Goal: Transaction & Acquisition: Purchase product/service

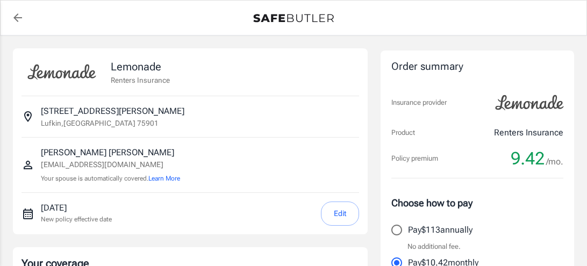
select select "15000"
select select "500"
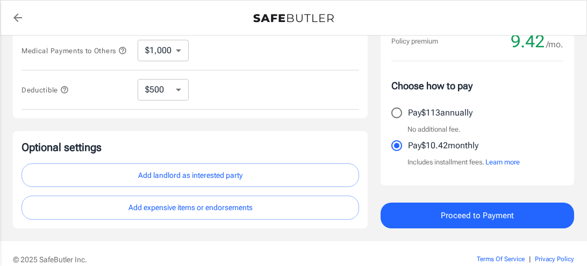
scroll to position [351, 0]
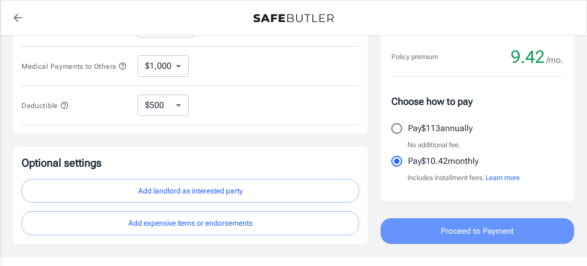
click at [467, 235] on span "Proceed to Payment" at bounding box center [477, 231] width 73 height 14
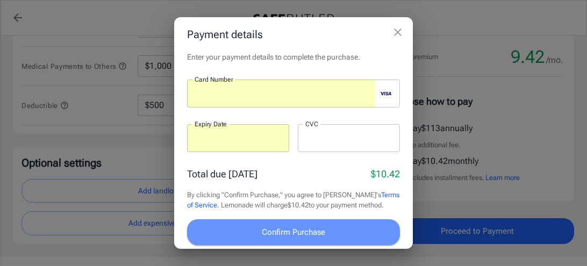
click at [325, 231] on span "Confirm Purchase" at bounding box center [293, 232] width 63 height 14
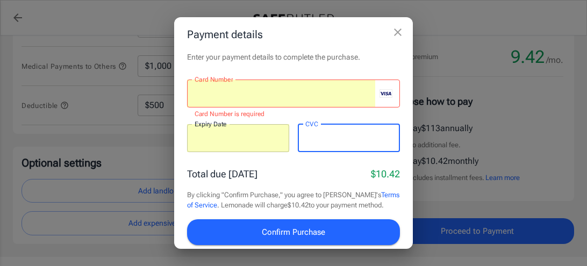
click at [329, 231] on button "Confirm Purchase" at bounding box center [293, 232] width 213 height 26
click at [313, 235] on span "Confirm Purchase" at bounding box center [293, 232] width 63 height 14
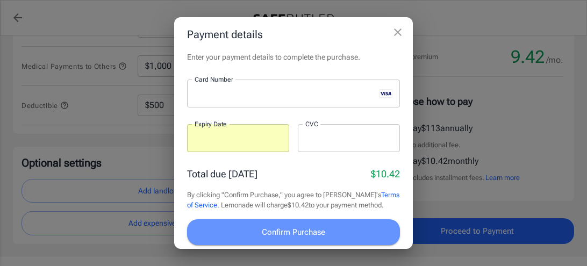
click at [329, 241] on button "Confirm Purchase" at bounding box center [293, 232] width 213 height 26
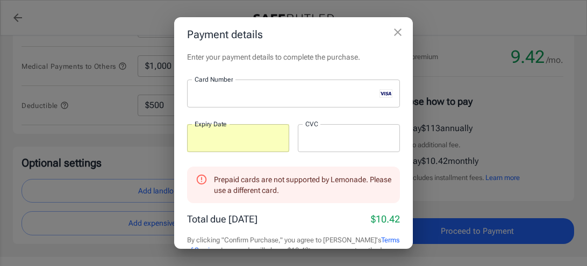
click at [295, 89] on iframe at bounding box center [285, 94] width 181 height 10
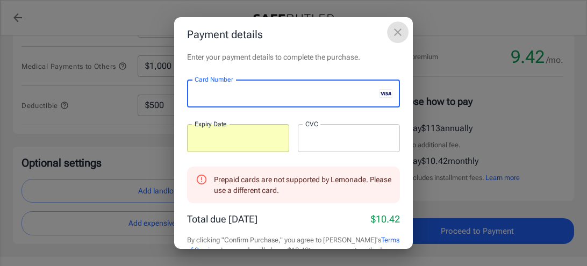
click at [398, 31] on icon "close" at bounding box center [398, 32] width 13 height 13
